Goal: Subscribe to service/newsletter

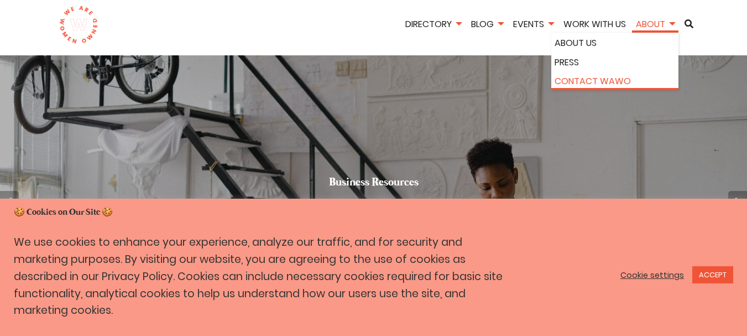
click at [577, 84] on link "Contact WAWO" at bounding box center [615, 81] width 121 height 14
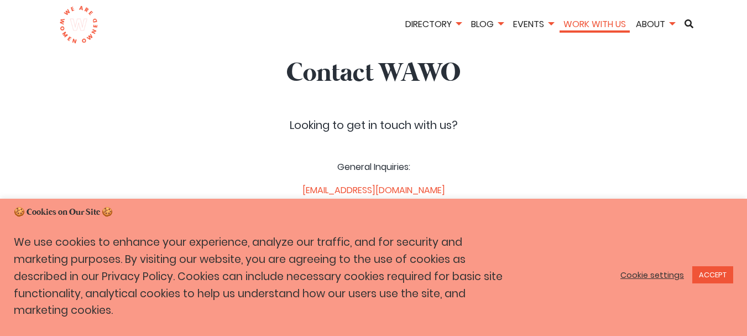
click at [610, 24] on link "Work With Us" at bounding box center [595, 24] width 70 height 13
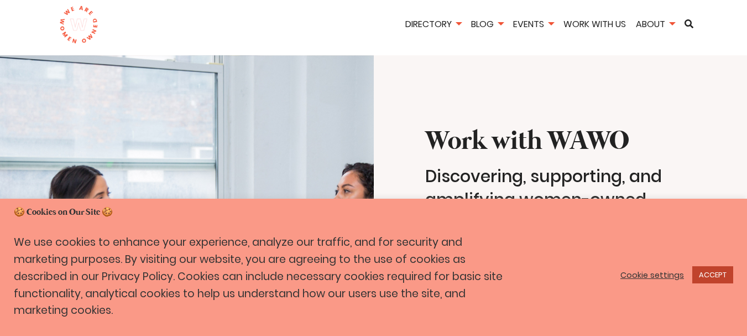
click at [719, 282] on link "ACCEPT" at bounding box center [713, 274] width 41 height 17
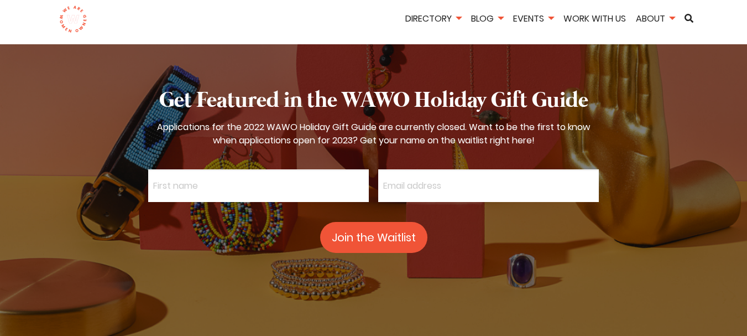
scroll to position [2950, 0]
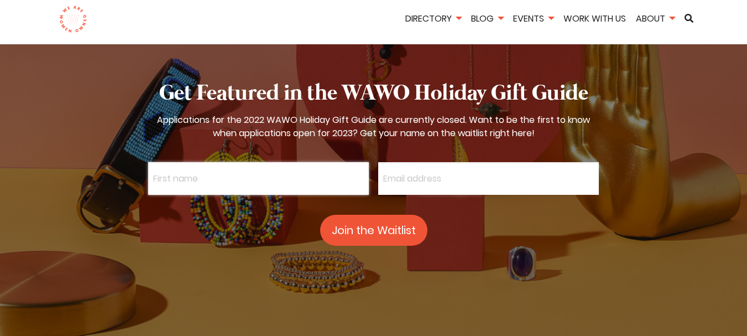
click at [240, 162] on input "text" at bounding box center [258, 178] width 221 height 33
type input "[PERSON_NAME]"
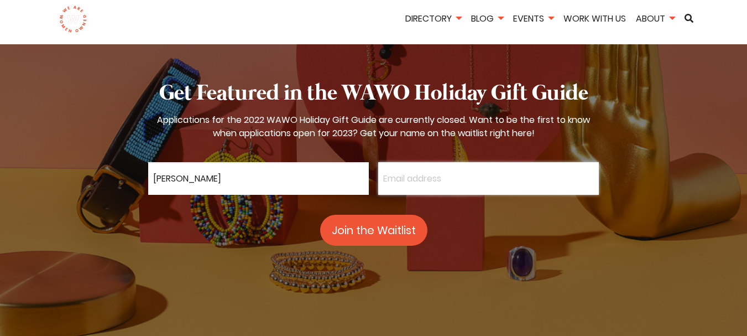
type input "[PERSON_NAME][EMAIL_ADDRESS][DOMAIN_NAME]"
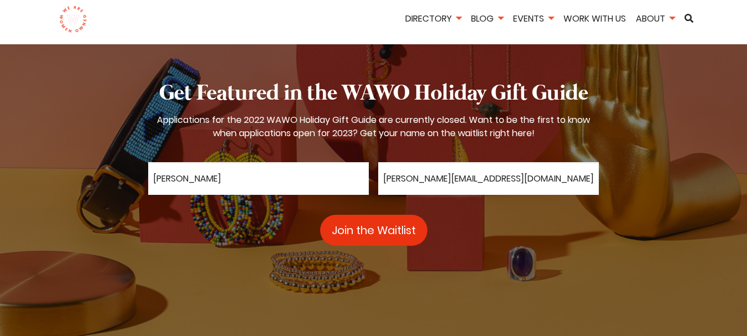
click at [377, 215] on button "Join the Waitlist" at bounding box center [373, 230] width 107 height 31
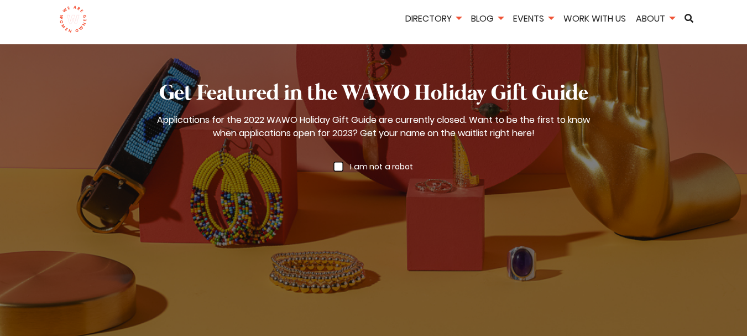
click at [336, 162] on span at bounding box center [339, 167] width 10 height 10
click at [336, 157] on input "I am not a robot" at bounding box center [339, 162] width 10 height 10
checkbox input "true"
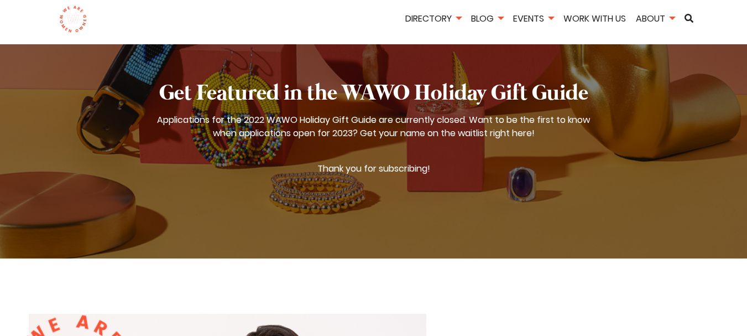
scroll to position [2766, 0]
